Goal: Transaction & Acquisition: Obtain resource

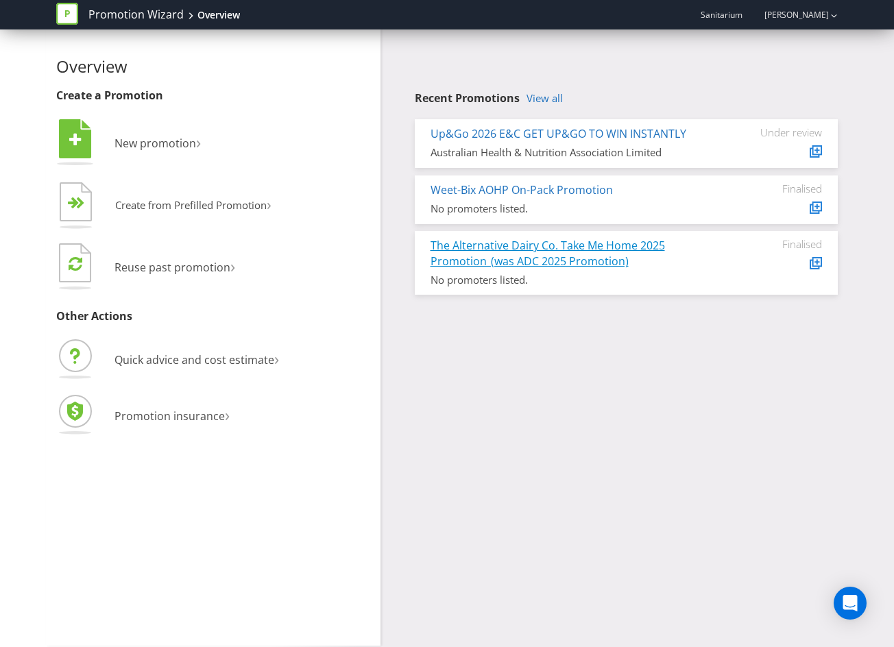
click at [605, 261] on link "The Alternative Dairy Co. Take Me Home 2025 Promotion  (was ADC 2025 Promotion)" at bounding box center [547, 253] width 234 height 31
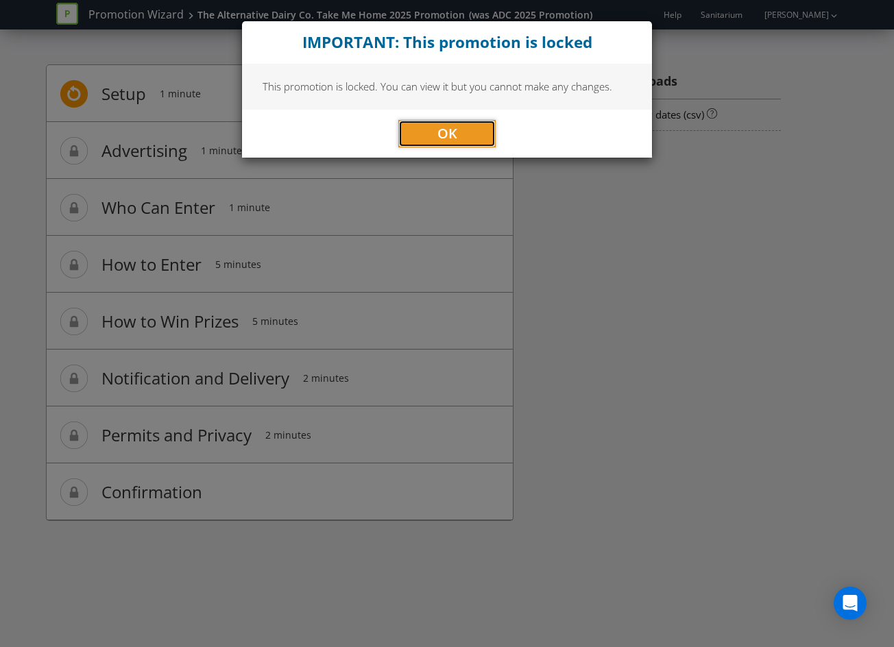
click at [459, 133] on button "OK" at bounding box center [446, 133] width 97 height 27
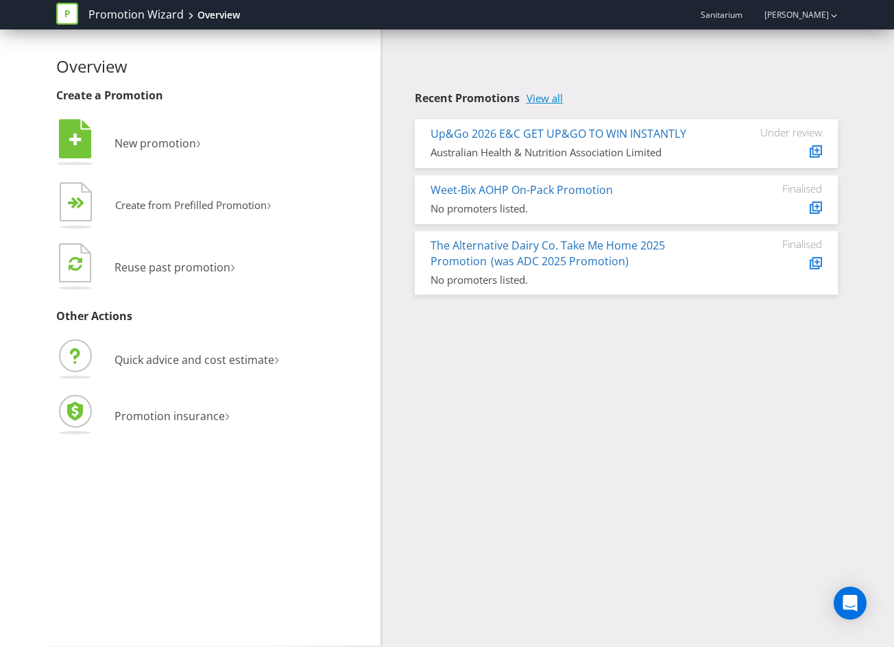
click at [556, 99] on link "View all" at bounding box center [544, 99] width 36 height 12
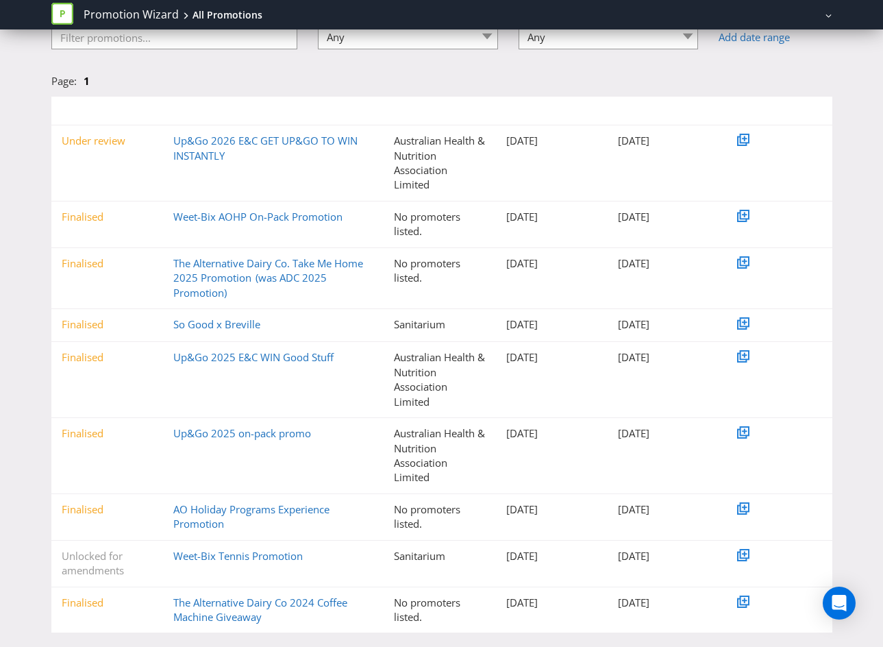
scroll to position [134, 0]
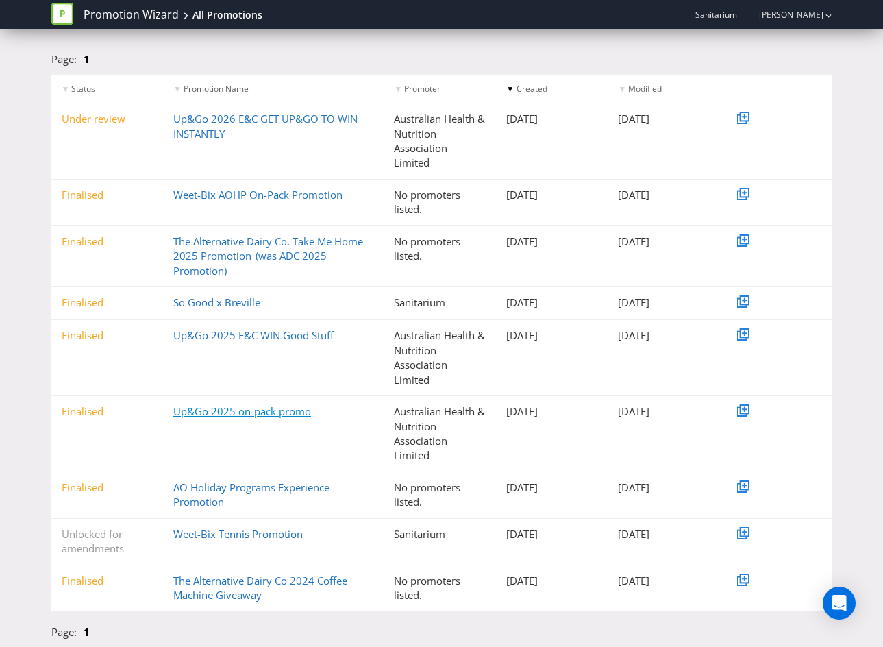
click at [265, 417] on link "Up&Go 2025 on-pack promo" at bounding box center [242, 411] width 138 height 14
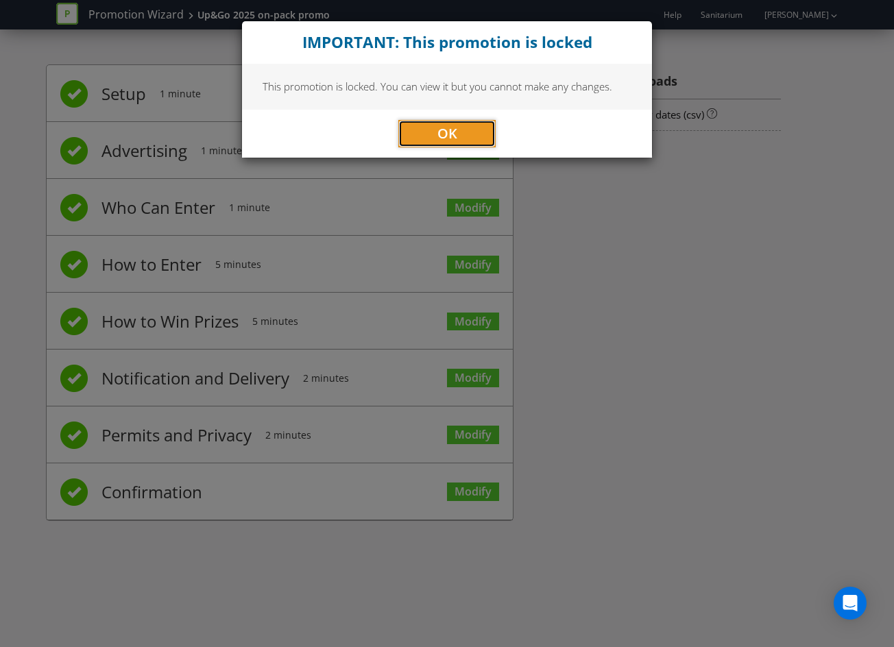
click at [449, 127] on span "OK" at bounding box center [447, 133] width 20 height 19
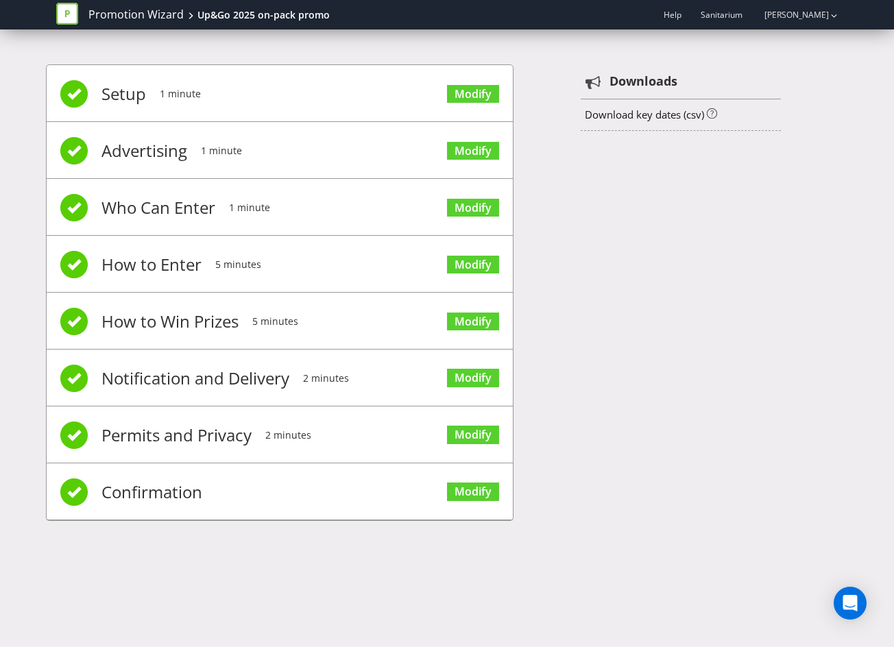
click at [324, 496] on li "Confirmation Modify" at bounding box center [280, 491] width 466 height 57
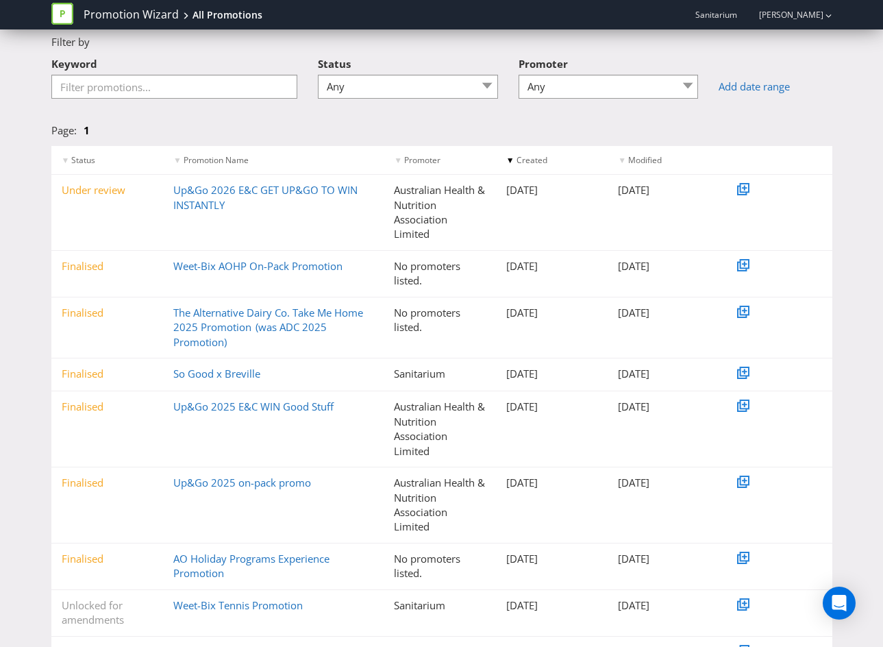
scroll to position [134, 0]
